Goal: Information Seeking & Learning: Learn about a topic

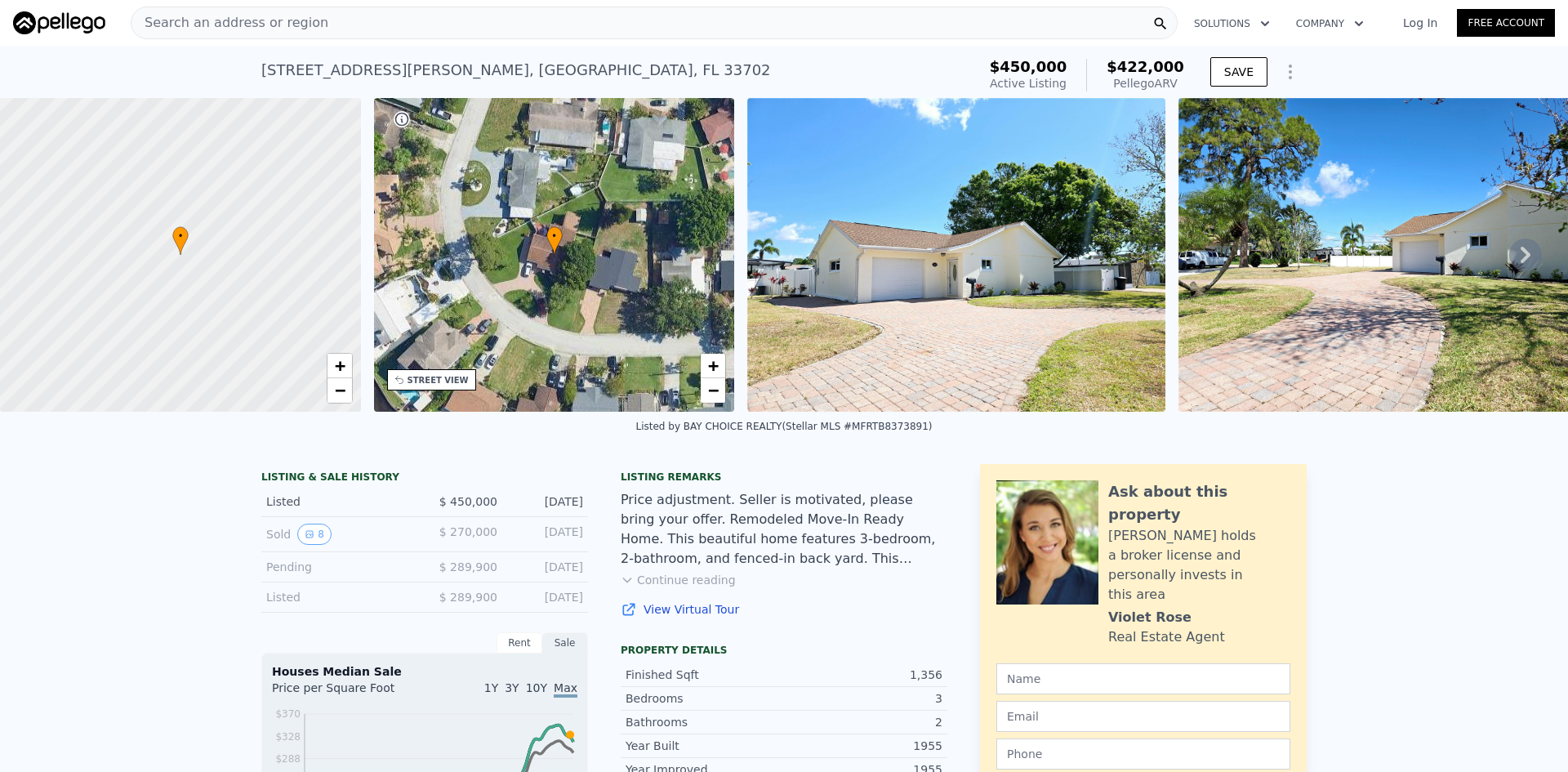
click at [537, 30] on div "Search an address or region" at bounding box center [653, 23] width 1047 height 33
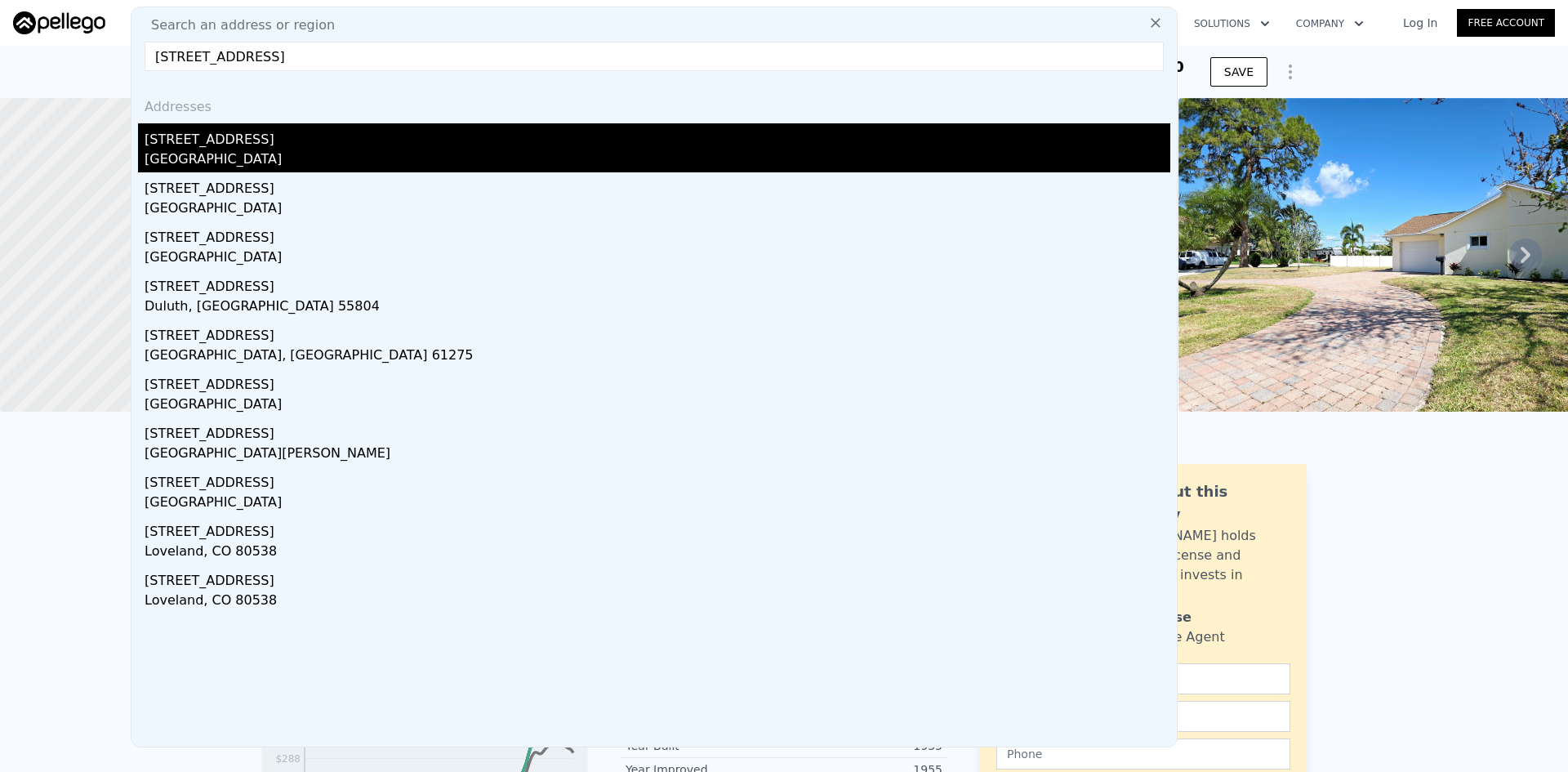
type input "[STREET_ADDRESS]"
click at [256, 139] on div "[STREET_ADDRESS]" at bounding box center [657, 136] width 1026 height 26
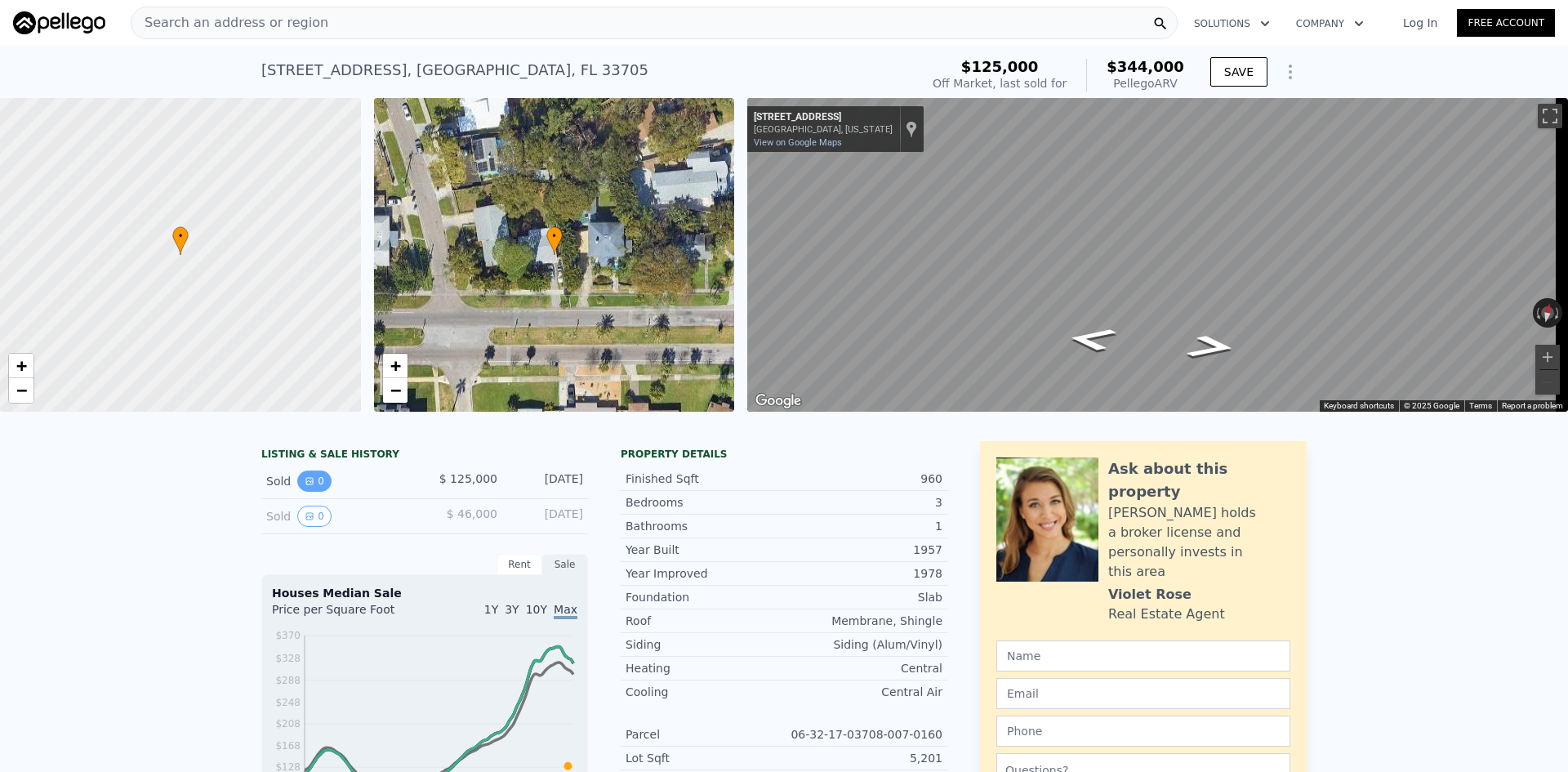
click at [309, 492] on button "0" at bounding box center [314, 480] width 34 height 21
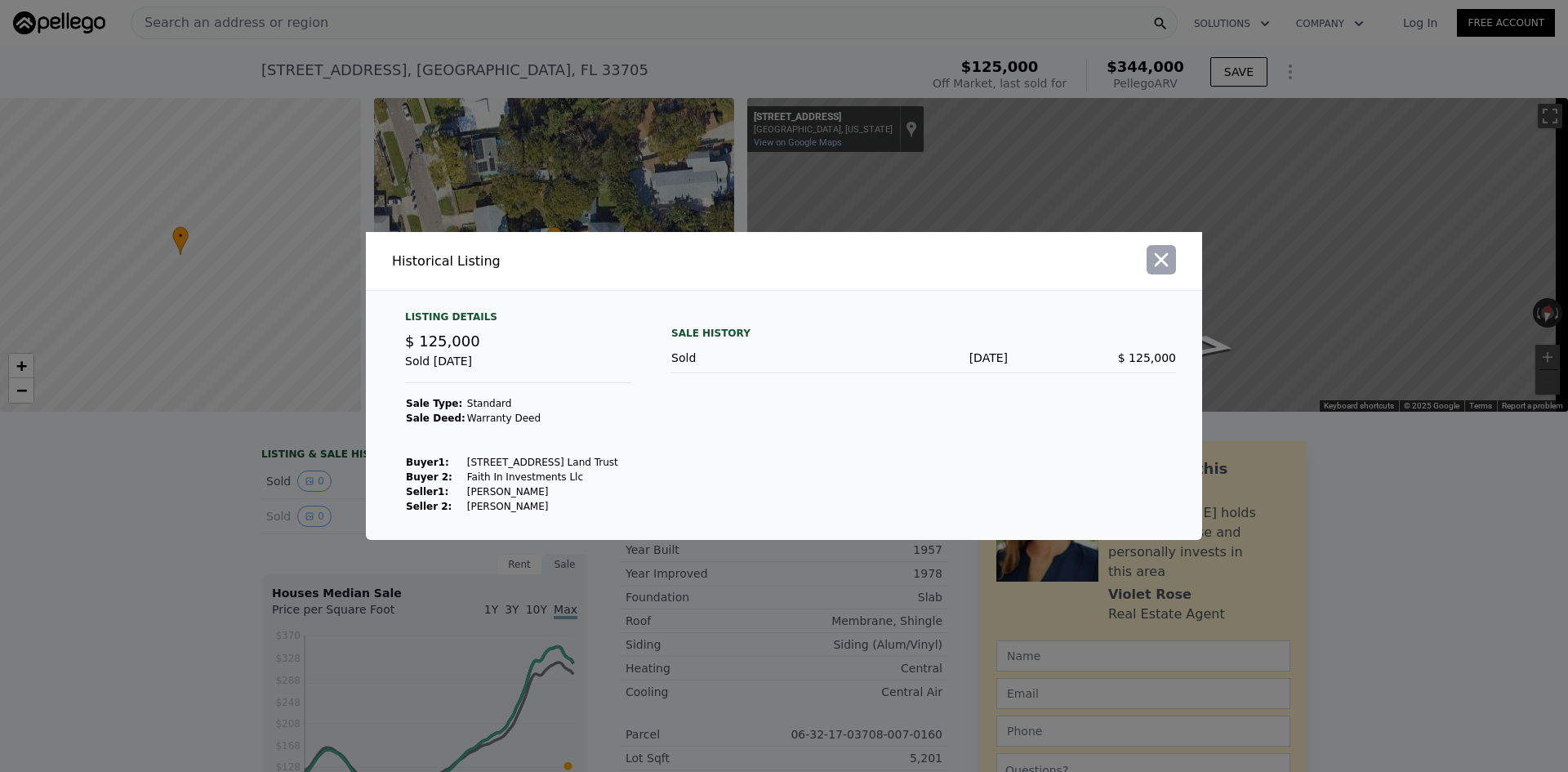
click at [1150, 257] on button "button" at bounding box center [1162, 260] width 30 height 30
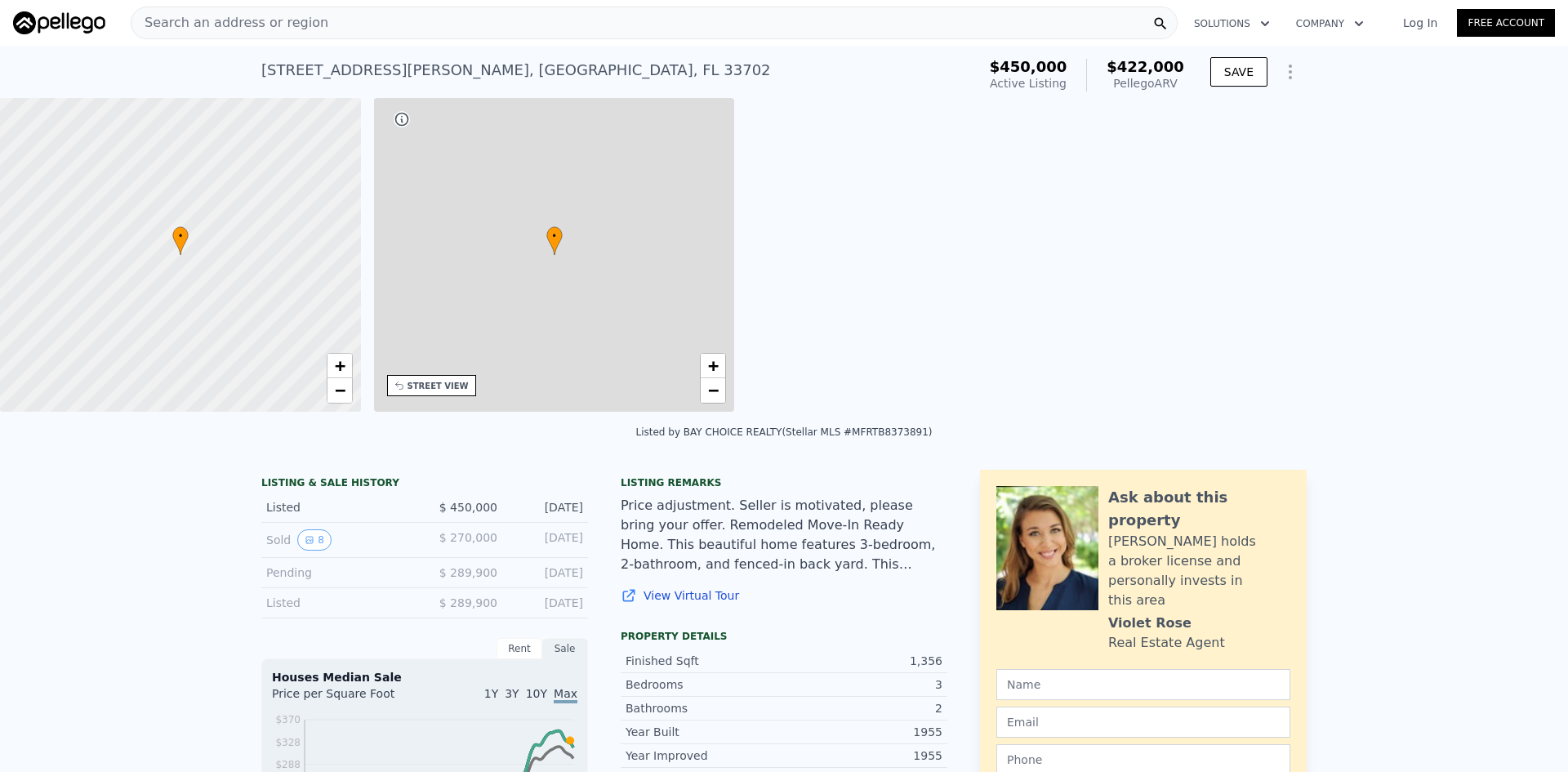
type input "0"
type input "1000"
type input "1854"
type input "5746"
type input "11269"
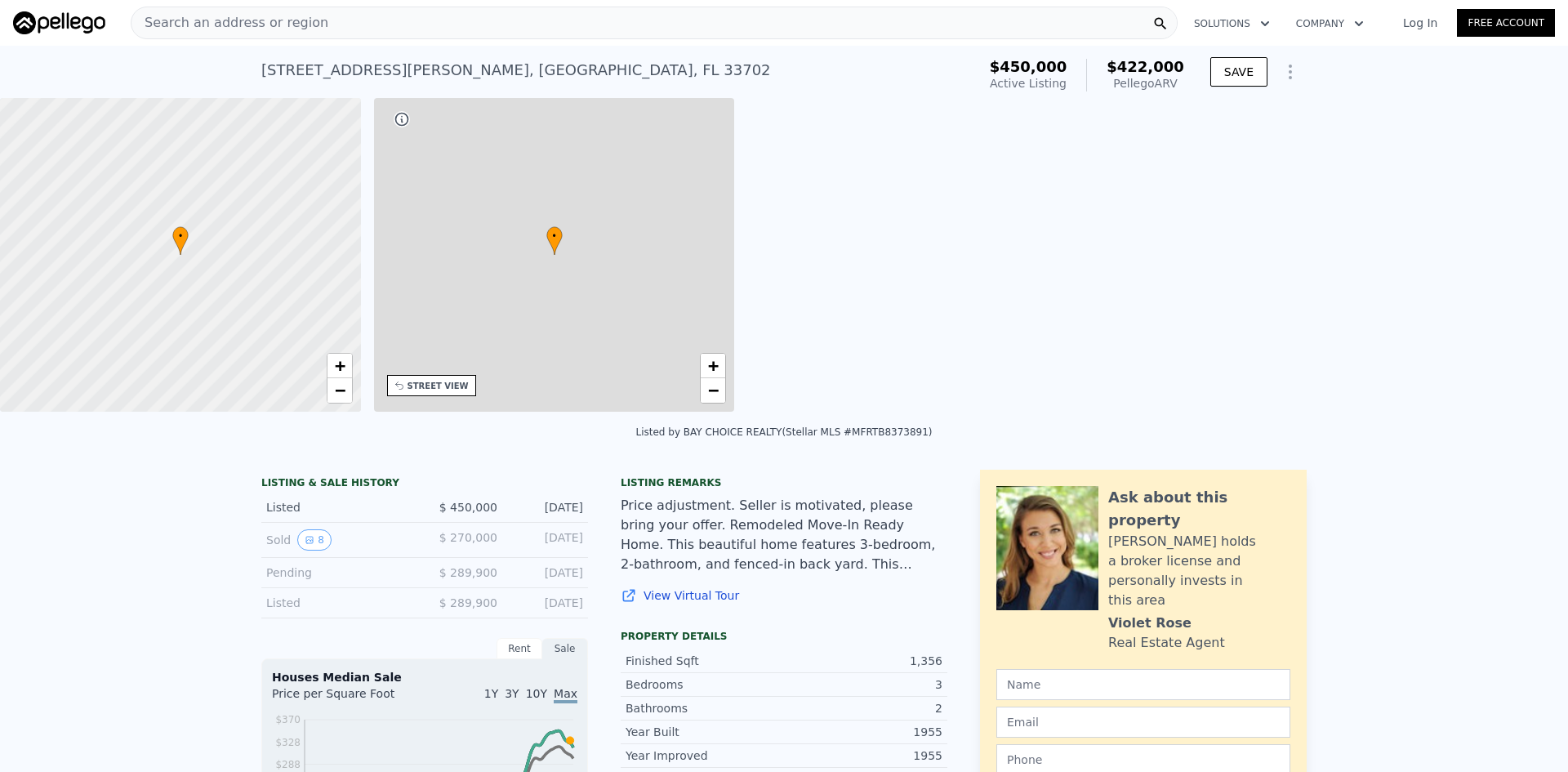
type input "$ 422,000"
type input "5"
type input "$ 12,600"
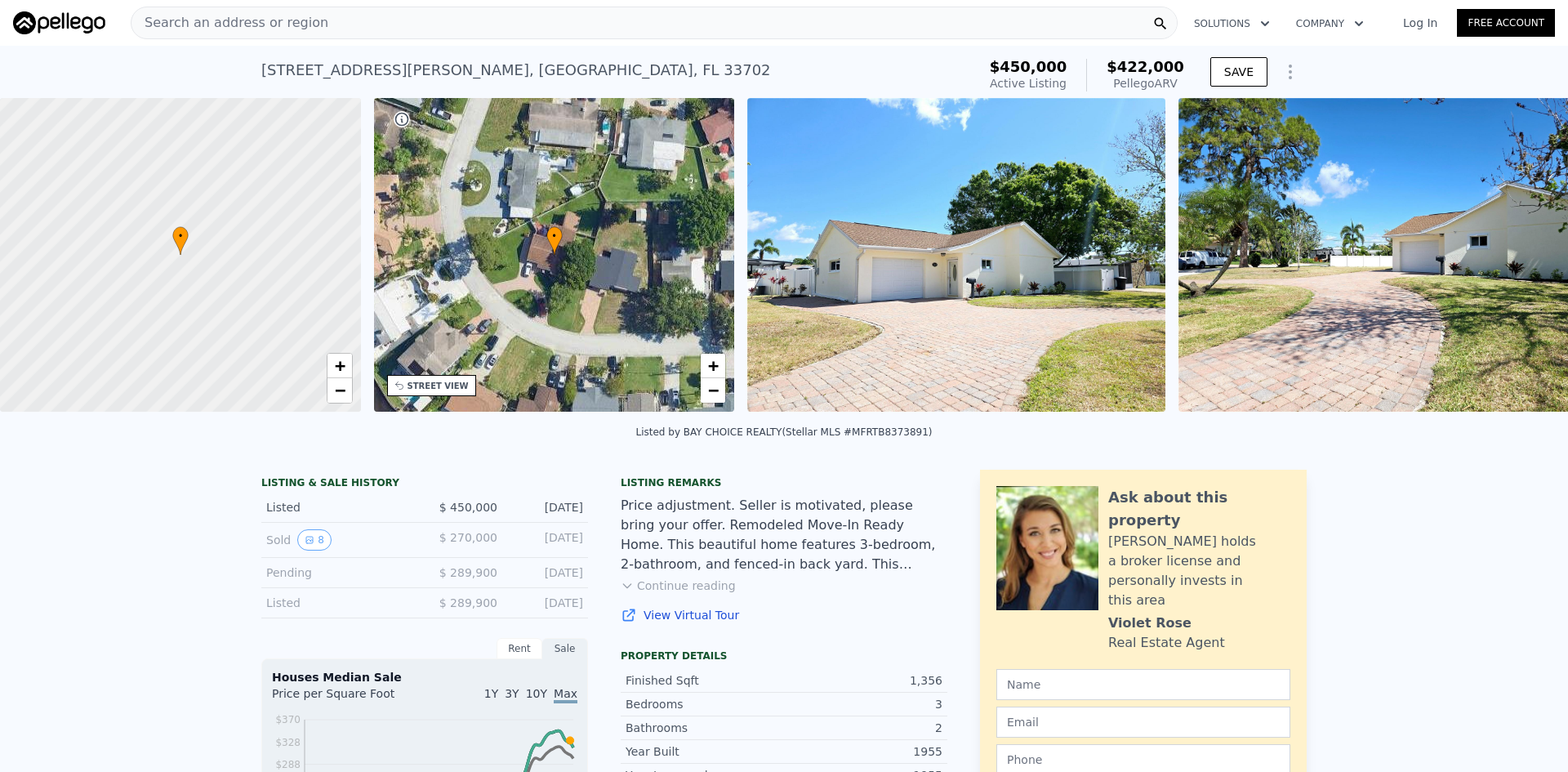
type input "880"
type input "1262"
type input "4944"
type input "8655"
type input "$ 344,000"
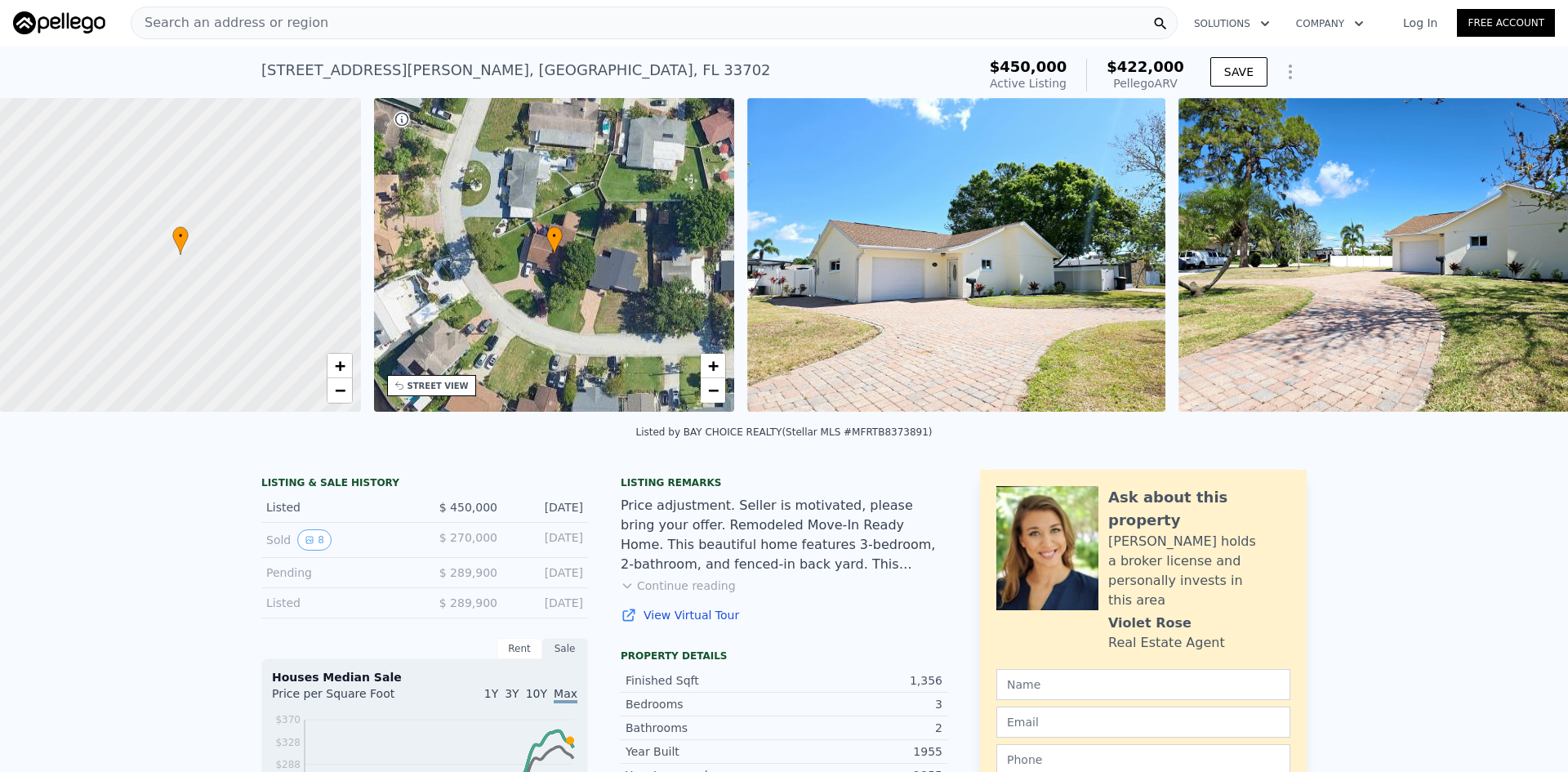
type input "4"
type input "$ 189,663"
